Goal: Task Accomplishment & Management: Manage account settings

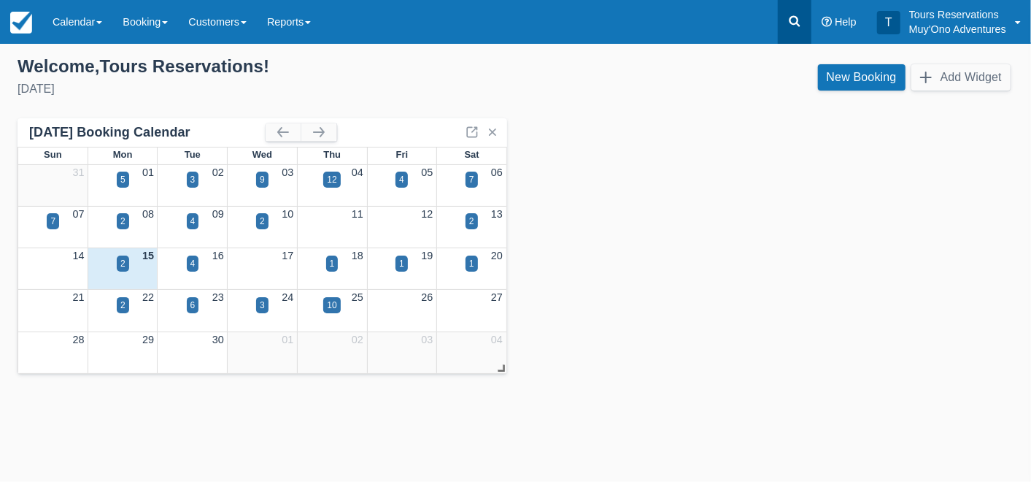
click at [797, 22] on icon at bounding box center [795, 21] width 11 height 11
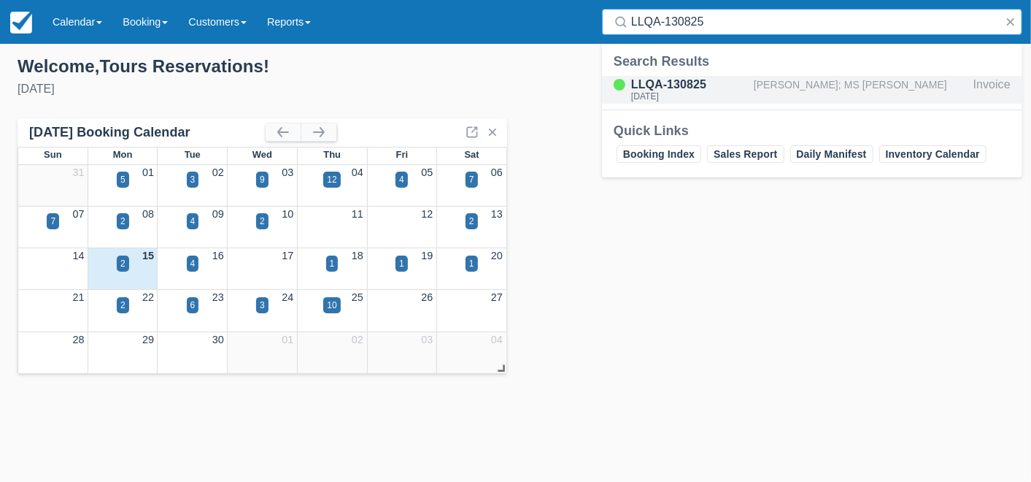
type input "LLQA-130825"
click at [793, 87] on div "[PERSON_NAME]; MS [PERSON_NAME]" at bounding box center [861, 90] width 214 height 28
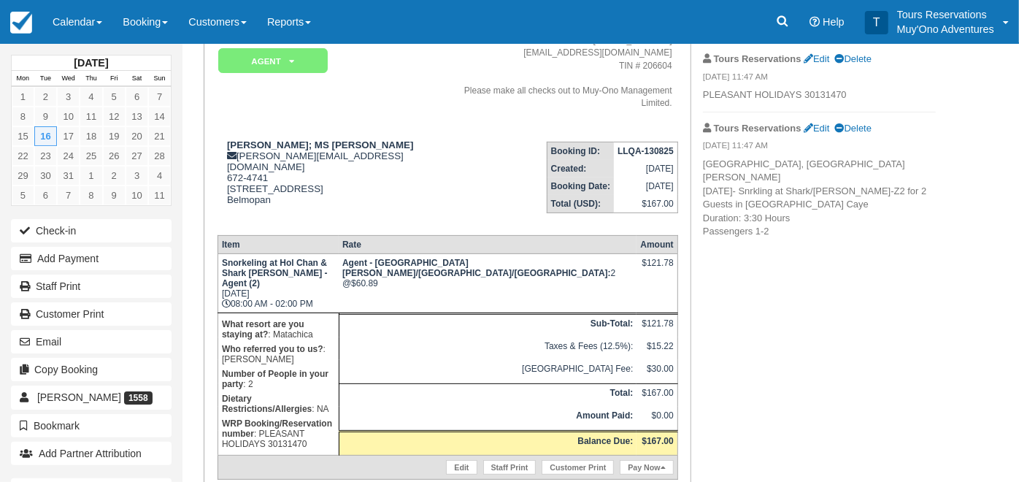
scroll to position [109, 0]
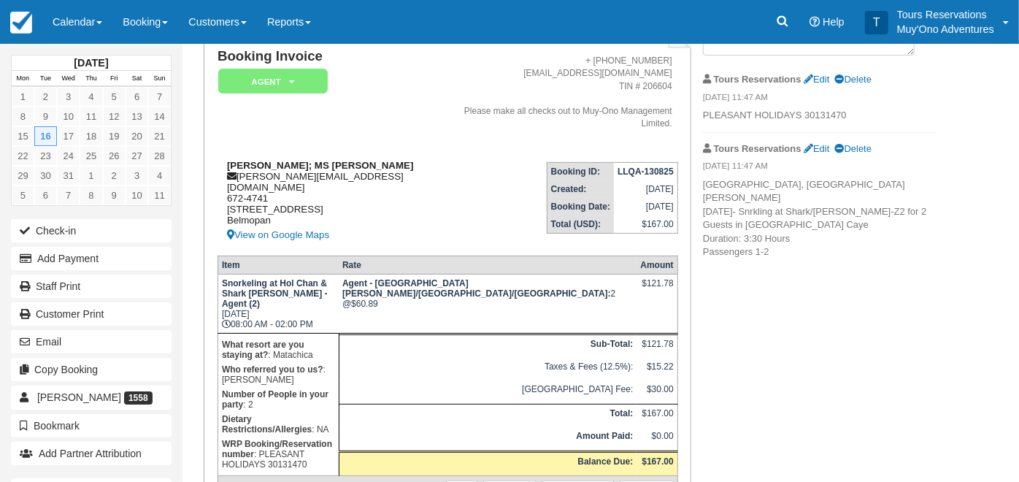
click at [254, 163] on strong "[PERSON_NAME]; MS [PERSON_NAME]" at bounding box center [320, 165] width 186 height 11
copy strong "[PERSON_NAME]"
click at [289, 162] on strong "[PERSON_NAME]; MS [PERSON_NAME]" at bounding box center [320, 165] width 186 height 11
click at [290, 162] on strong "[PERSON_NAME]; MS [PERSON_NAME]" at bounding box center [320, 165] width 186 height 11
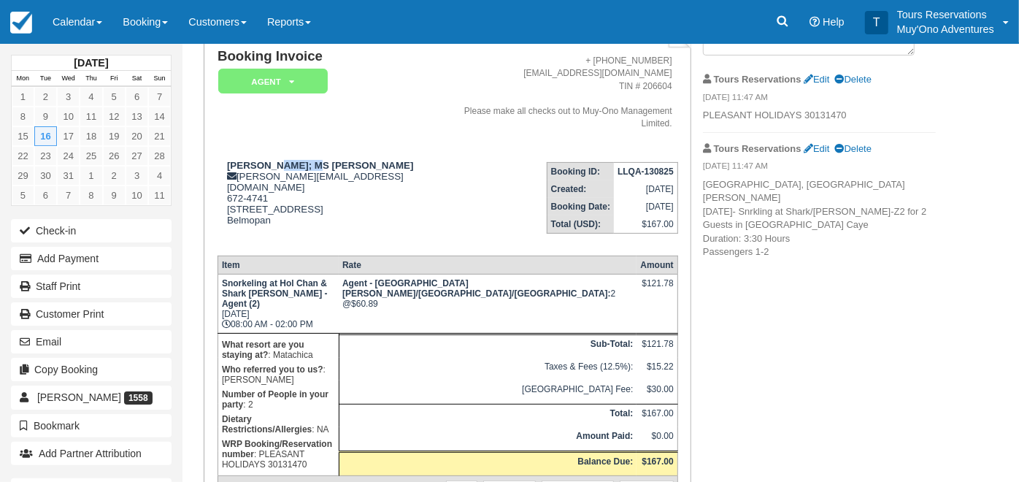
copy strong "[PERSON_NAME]"
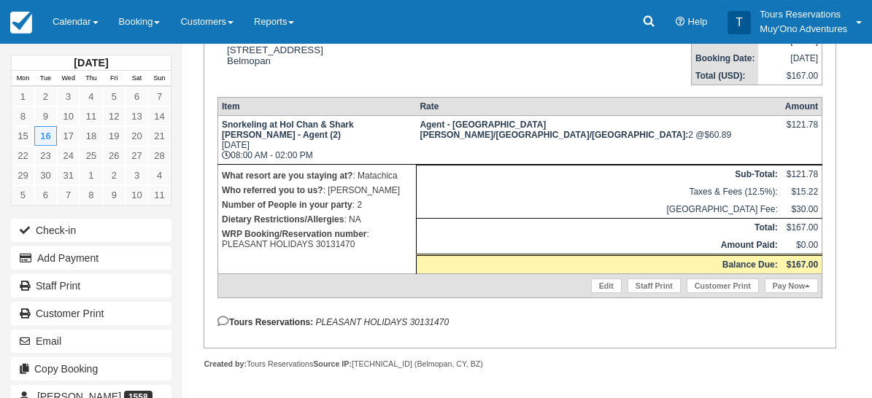
scroll to position [273, 0]
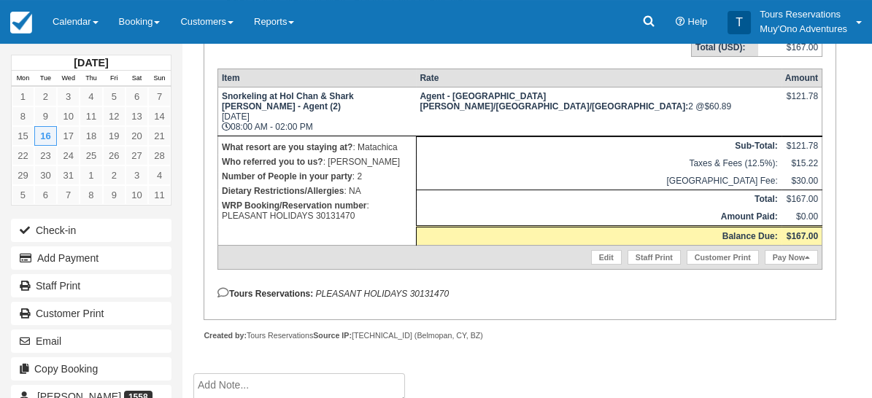
click at [420, 299] on em "PLEASANT HOLIDAYS 30131470" at bounding box center [382, 294] width 134 height 10
copy em "30131470"
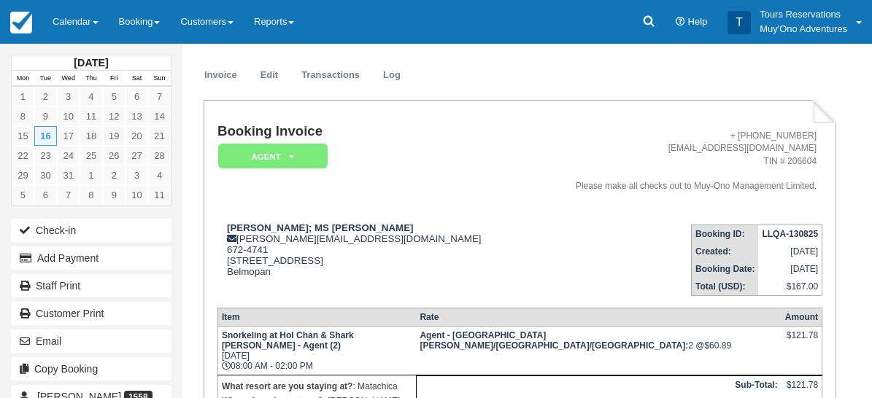
scroll to position [30, 0]
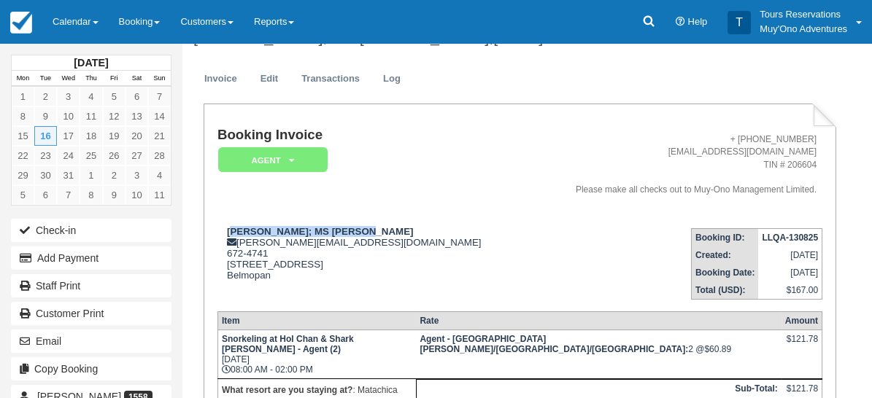
drag, startPoint x: 231, startPoint y: 244, endPoint x: 366, endPoint y: 235, distance: 135.3
click at [366, 235] on td "MR Brian Maclean; MS Dawn EuniceMaclean kelvin@muy-ono.com 672-4741 54 Hummingb…" at bounding box center [371, 258] width 309 height 83
drag, startPoint x: 226, startPoint y: 243, endPoint x: 373, endPoint y: 236, distance: 146.9
click at [373, 236] on td "MR Brian Maclean; MS Dawn EuniceMaclean kelvin@muy-ono.com 672-4741 54 Hummingb…" at bounding box center [371, 258] width 309 height 83
copy strong "MR Brian Maclean; MS Dawn"
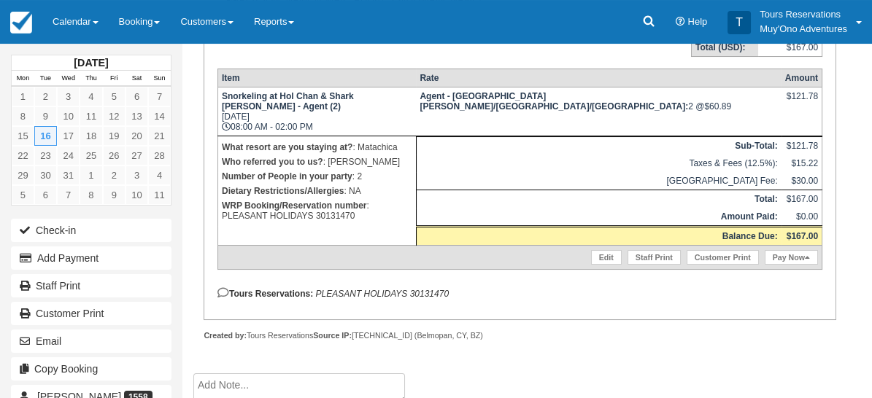
scroll to position [0, 0]
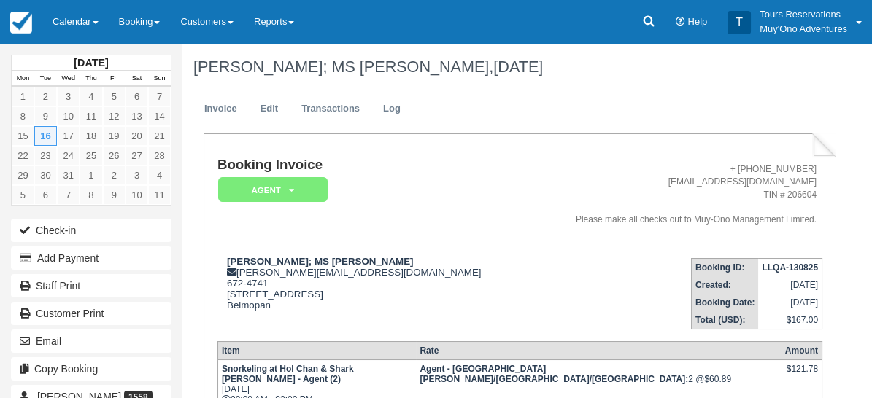
paste textarea "Tour Company: Ambergirs Divers Service Date: 16-Dec-25 Booking No: 30131470 Tou…"
type textarea "Tour Company: Ambergirs Divers Service Date: 16-Dec-25 Booking No: 30131470 Tou…"
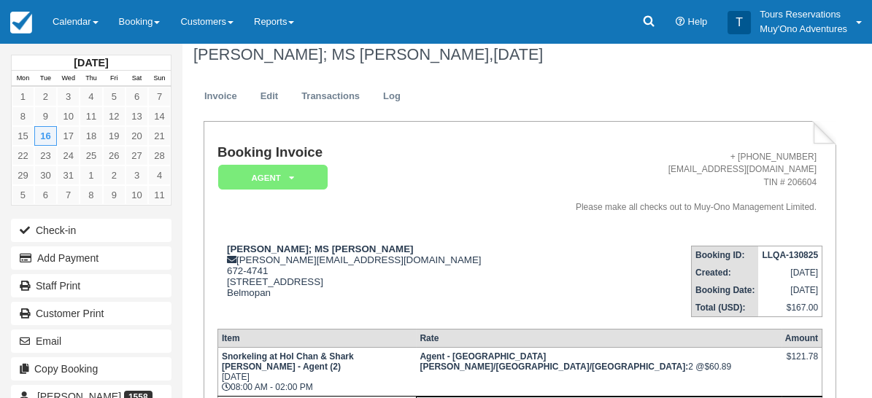
scroll to position [0, 0]
